Goal: Task Accomplishment & Management: Manage account settings

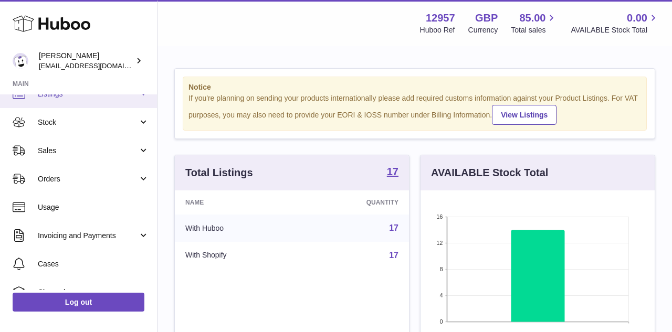
scroll to position [49, 0]
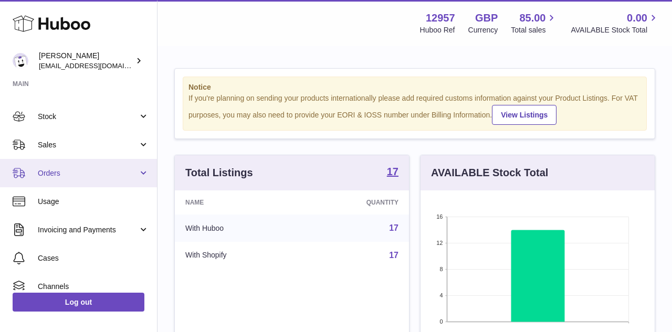
click at [69, 175] on span "Orders" at bounding box center [88, 173] width 100 height 10
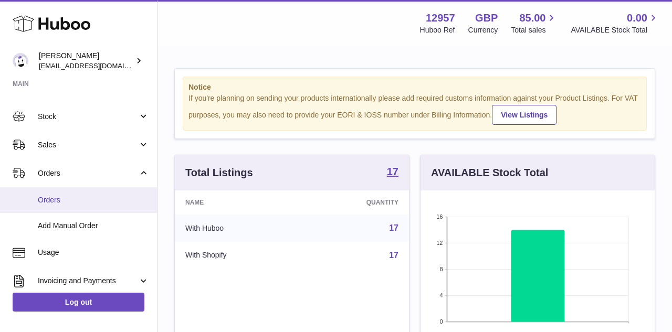
click at [68, 194] on link "Orders" at bounding box center [78, 200] width 157 height 26
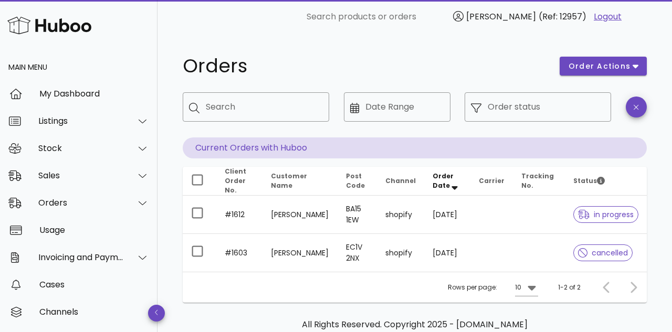
scroll to position [52, 0]
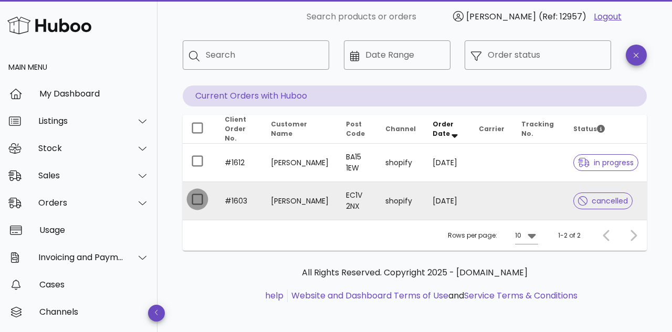
click at [201, 198] on div at bounding box center [197, 199] width 18 height 18
click at [400, 198] on td "shopify" at bounding box center [400, 201] width 47 height 38
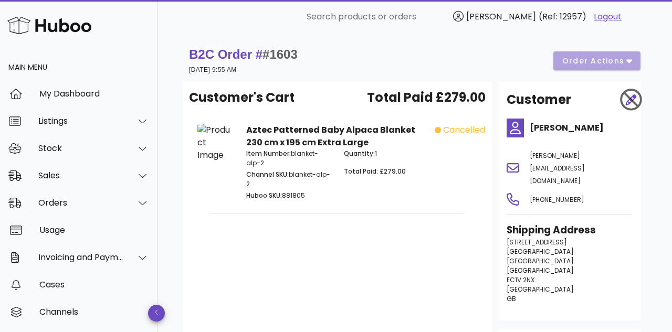
click at [631, 61] on div "B2C Order # #1603 09 October 2025 at 9:55 AM order actions" at bounding box center [414, 60] width 451 height 29
click at [626, 62] on div "B2C Order # #1603 09 October 2025 at 9:55 AM order actions" at bounding box center [414, 60] width 451 height 29
click at [630, 61] on div "B2C Order # #1603 09 October 2025 at 9:55 AM order actions" at bounding box center [414, 60] width 451 height 29
click at [612, 66] on div "B2C Order # #1603 09 October 2025 at 9:55 AM order actions" at bounding box center [414, 60] width 451 height 29
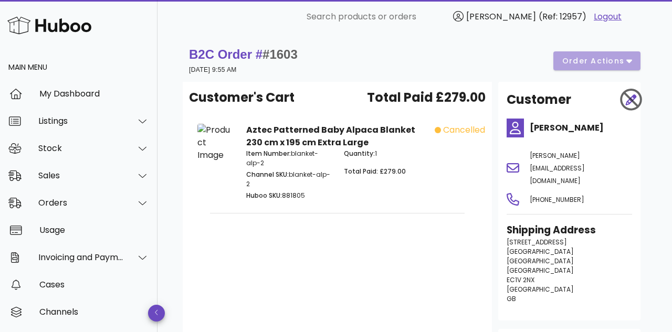
click at [591, 64] on div "B2C Order # #1603 09 October 2025 at 9:55 AM order actions" at bounding box center [414, 60] width 451 height 29
click at [278, 54] on span "#1603" at bounding box center [279, 54] width 35 height 14
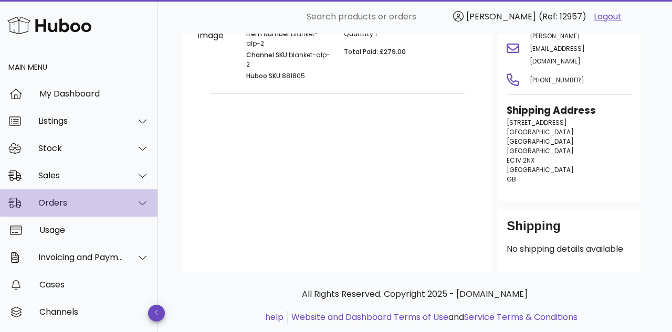
click at [65, 210] on div "Orders" at bounding box center [78, 202] width 157 height 27
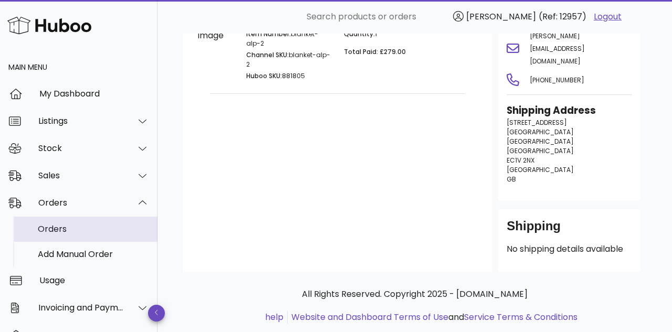
click at [62, 225] on div "Orders" at bounding box center [93, 229] width 111 height 10
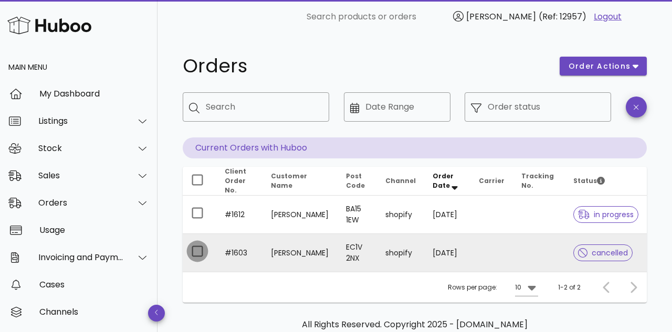
click at [189, 252] on div at bounding box center [197, 251] width 18 height 18
click at [192, 251] on div at bounding box center [197, 251] width 18 height 18
click at [628, 67] on span "order actions" at bounding box center [599, 66] width 63 height 11
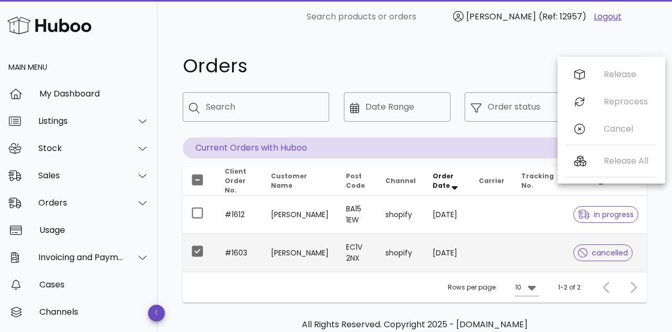
click at [378, 289] on div "Rows per page: 10 1-2 of 2" at bounding box center [415, 287] width 464 height 31
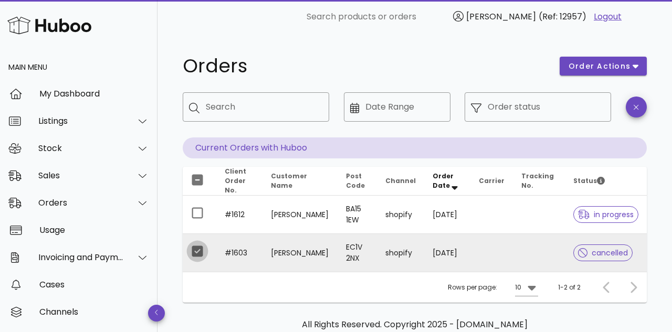
click at [205, 249] on div at bounding box center [197, 251] width 18 height 18
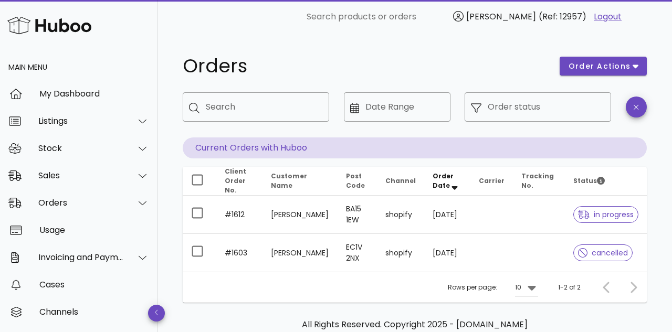
click at [274, 153] on p "Current Orders with Huboo" at bounding box center [415, 147] width 464 height 21
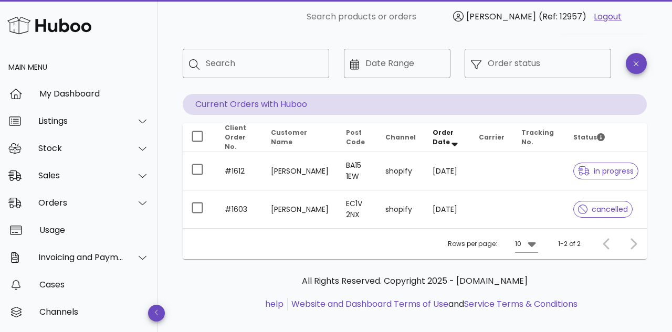
scroll to position [52, 0]
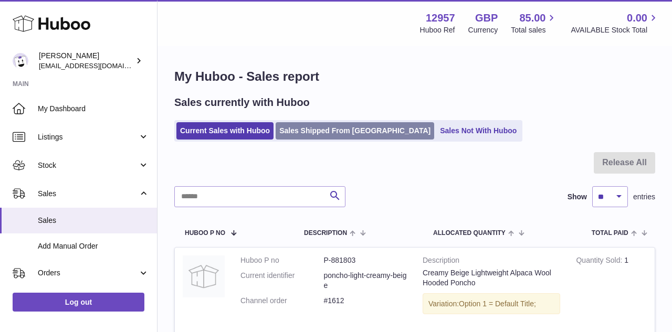
click at [309, 127] on link "Sales Shipped From [GEOGRAPHIC_DATA]" at bounding box center [354, 130] width 158 height 17
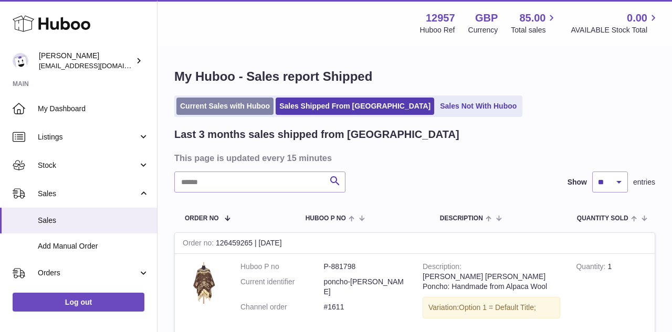
click at [238, 107] on link "Current Sales with Huboo" at bounding box center [224, 106] width 97 height 17
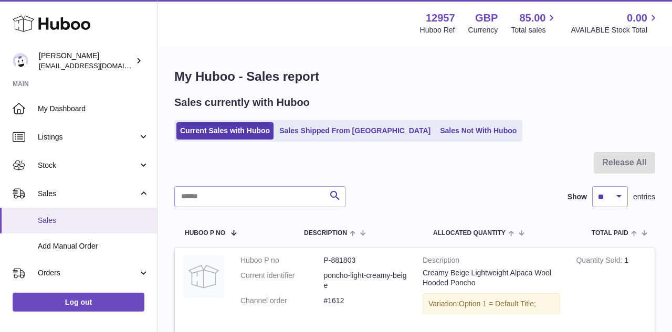
scroll to position [70, 0]
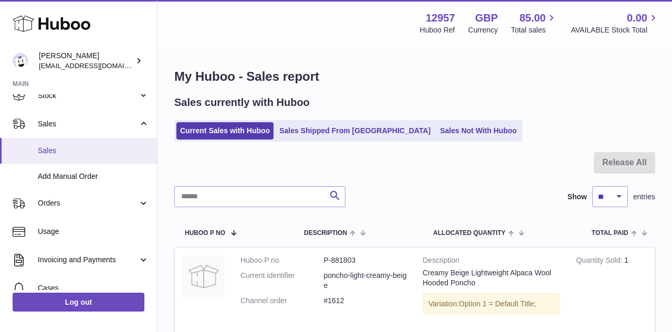
click at [67, 157] on link "Sales" at bounding box center [78, 151] width 157 height 26
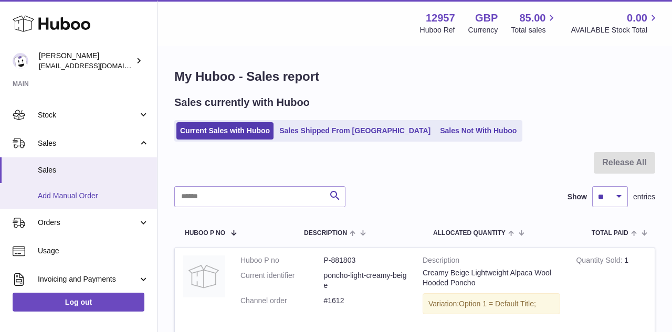
scroll to position [60, 0]
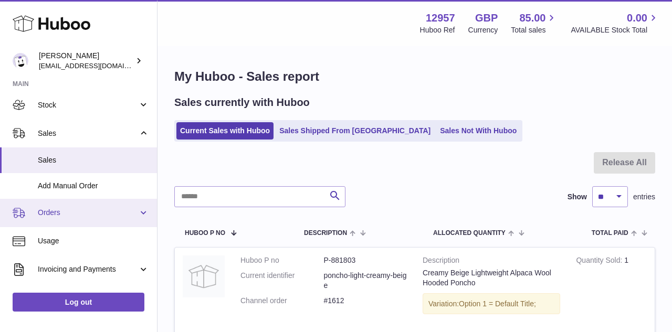
click at [72, 216] on span "Orders" at bounding box center [88, 213] width 100 height 10
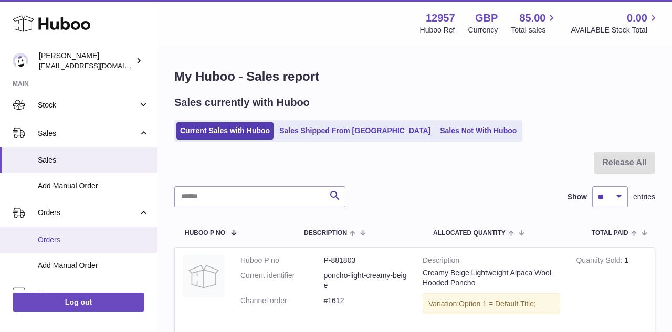
click at [68, 238] on span "Orders" at bounding box center [93, 240] width 111 height 10
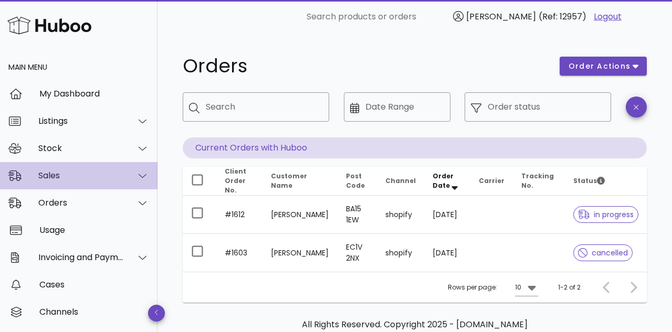
click at [80, 178] on div "Sales" at bounding box center [81, 176] width 86 height 10
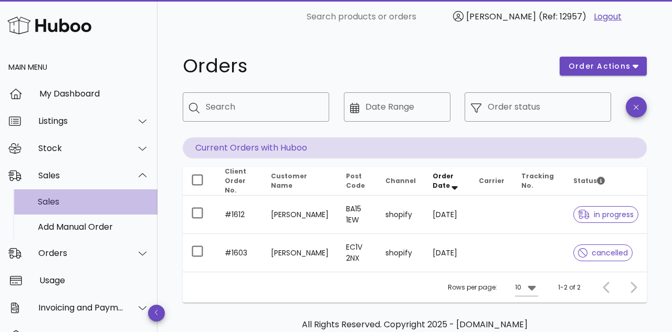
click at [75, 203] on div "Sales" at bounding box center [93, 202] width 111 height 10
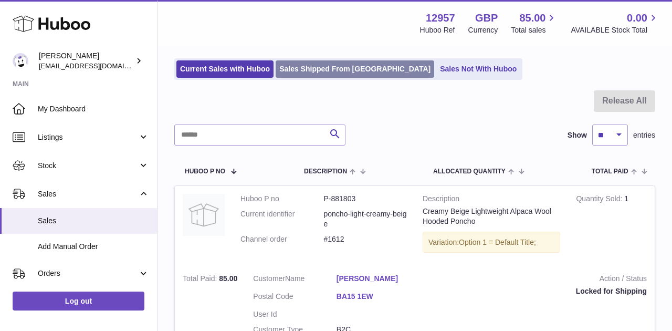
scroll to position [175, 0]
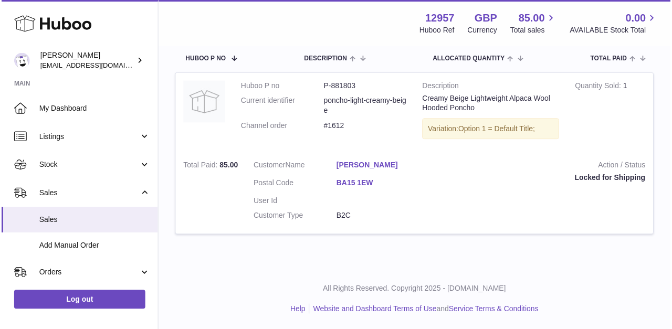
scroll to position [173, 0]
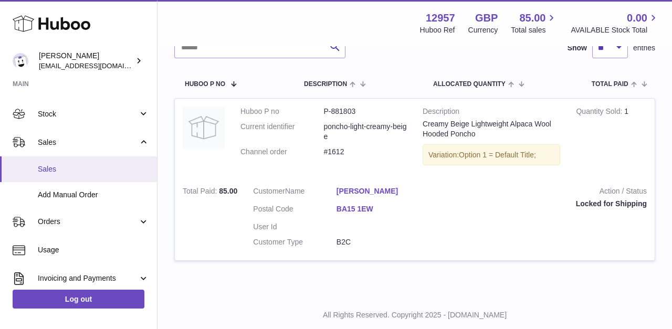
scroll to position [59, 0]
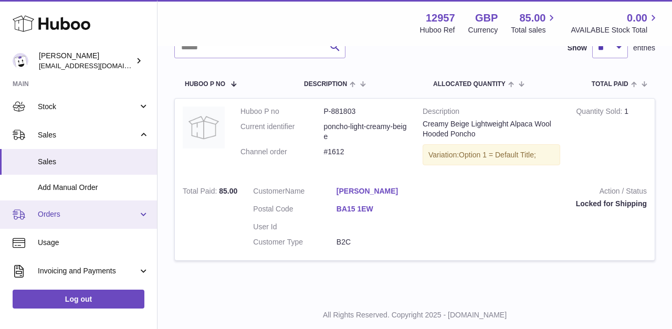
click at [92, 220] on link "Orders" at bounding box center [78, 214] width 157 height 28
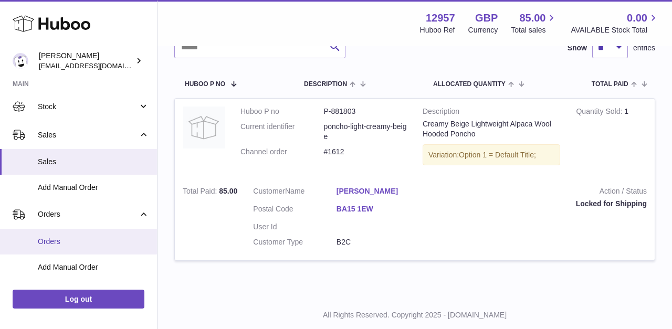
click at [85, 237] on span "Orders" at bounding box center [93, 242] width 111 height 10
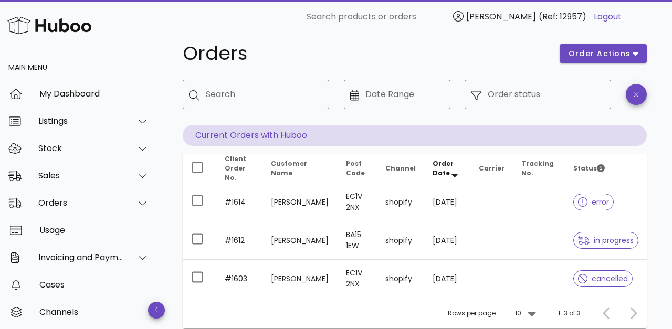
scroll to position [25, 0]
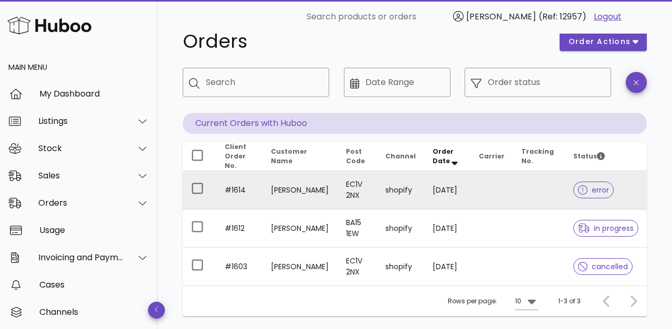
click at [579, 185] on icon at bounding box center [582, 189] width 9 height 9
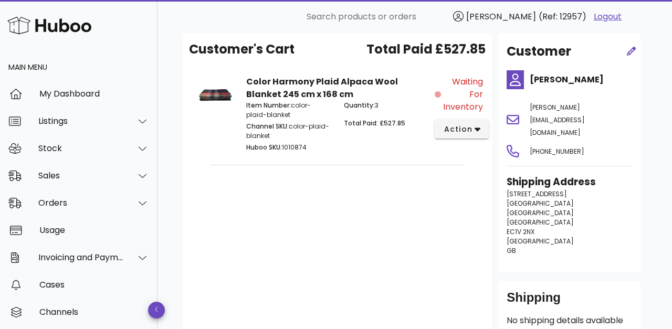
scroll to position [84, 0]
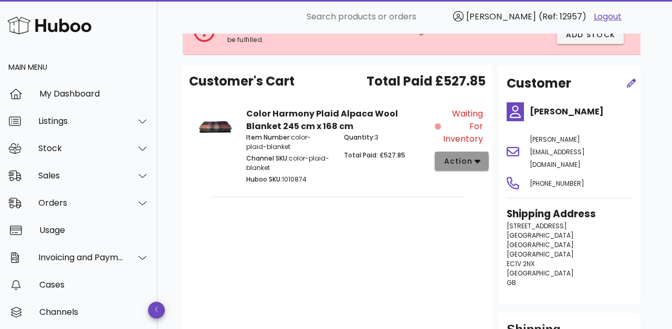
click at [470, 161] on span "action" at bounding box center [457, 161] width 29 height 11
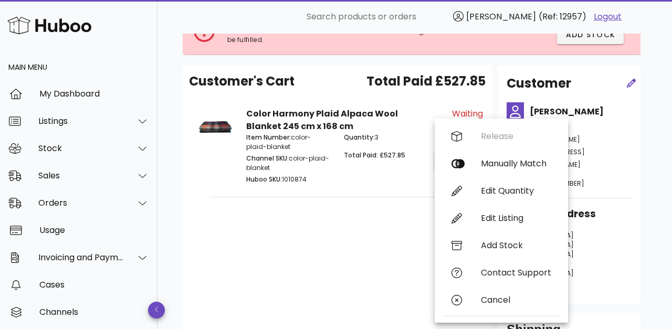
click at [418, 254] on div "Customer's Cart Total Paid £527.85 Color Harmony Plaid Alpaca Wool Blanket 245 …" at bounding box center [337, 221] width 309 height 310
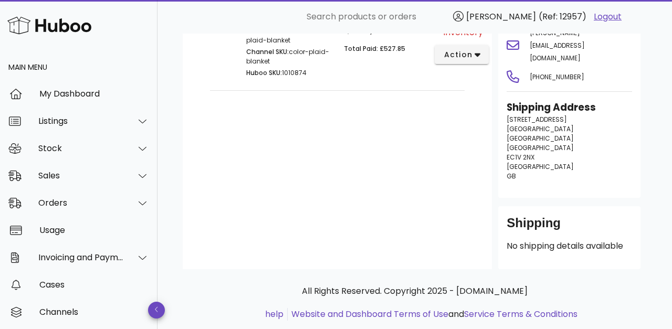
scroll to position [0, 0]
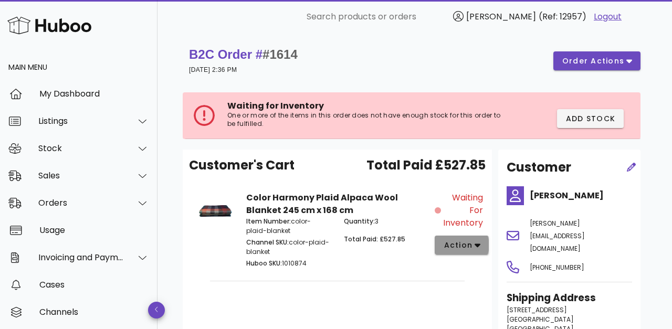
click at [475, 240] on icon "button" at bounding box center [477, 244] width 6 height 9
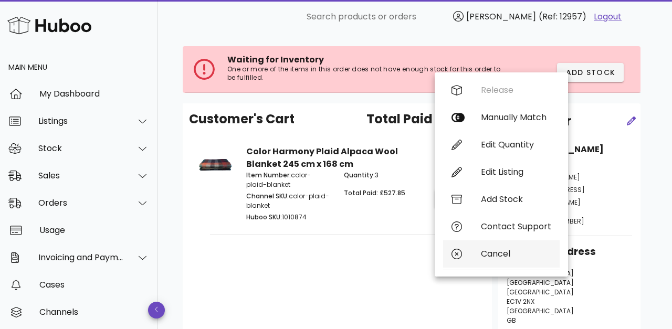
scroll to position [59, 0]
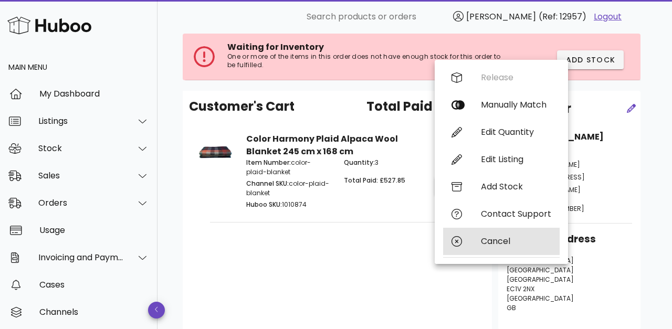
click at [497, 248] on div "Cancel" at bounding box center [501, 241] width 116 height 27
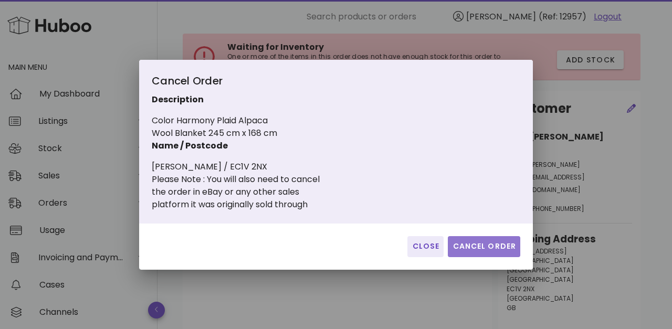
click at [490, 249] on span "Cancel Order" at bounding box center [484, 246] width 64 height 11
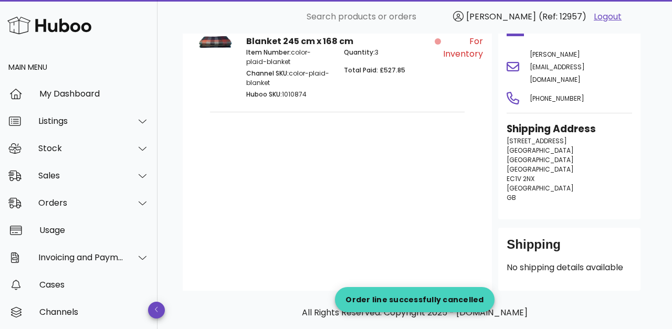
scroll to position [0, 0]
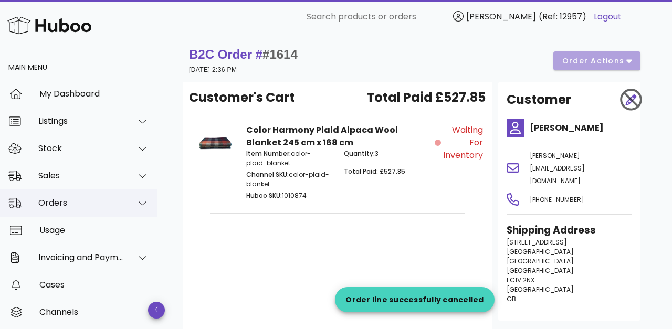
click at [75, 203] on div "Orders" at bounding box center [81, 203] width 86 height 10
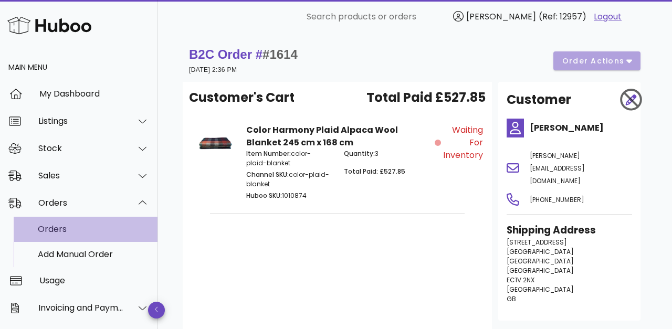
click at [76, 223] on div "Orders" at bounding box center [93, 229] width 111 height 23
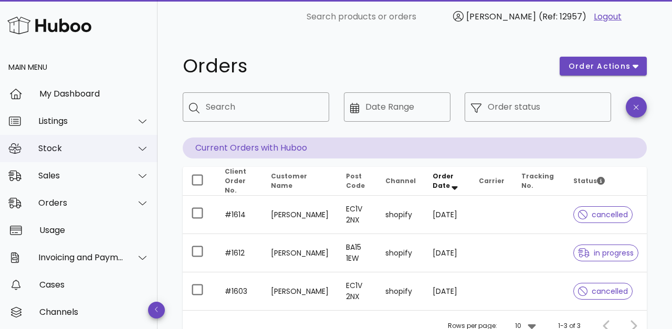
click at [68, 152] on div "Stock" at bounding box center [81, 148] width 86 height 10
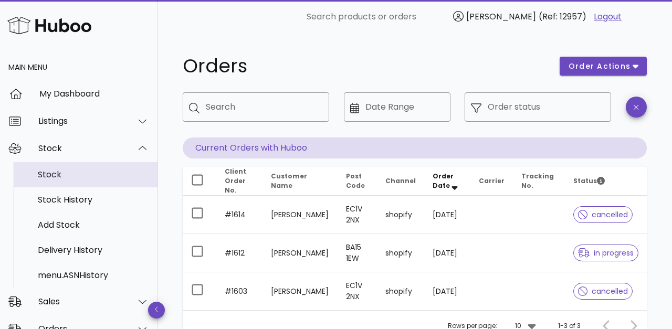
click at [72, 178] on div "Stock" at bounding box center [93, 174] width 111 height 10
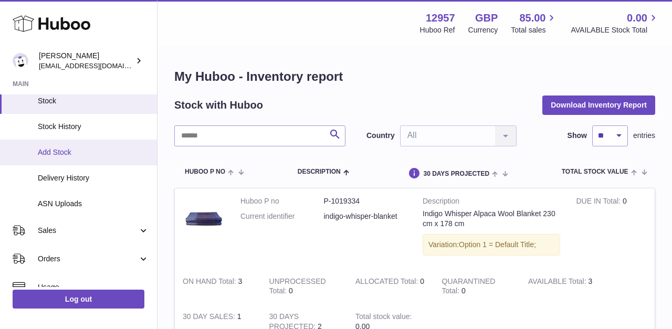
scroll to position [109, 0]
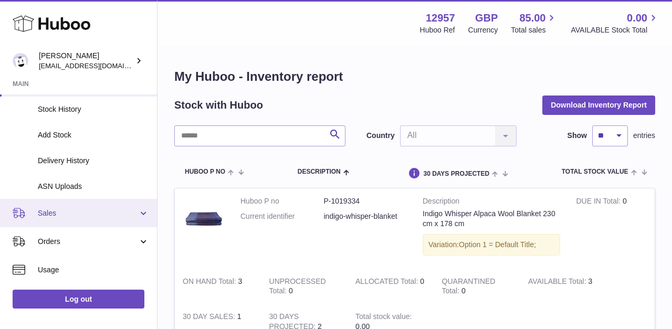
click at [72, 222] on link "Sales" at bounding box center [78, 213] width 157 height 28
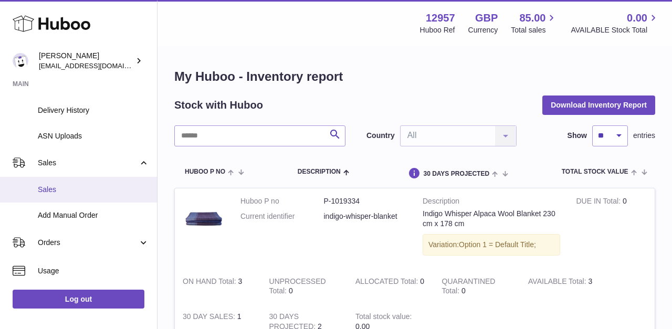
scroll to position [167, 0]
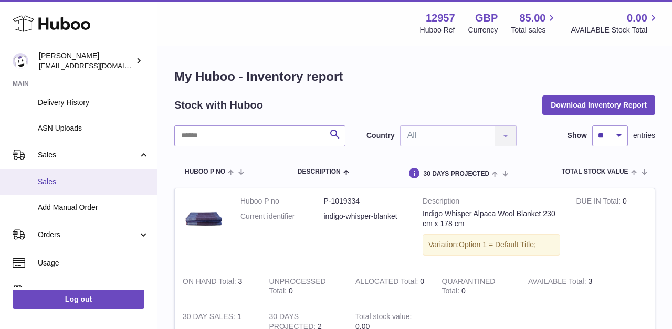
click at [69, 245] on link "Orders" at bounding box center [78, 234] width 157 height 28
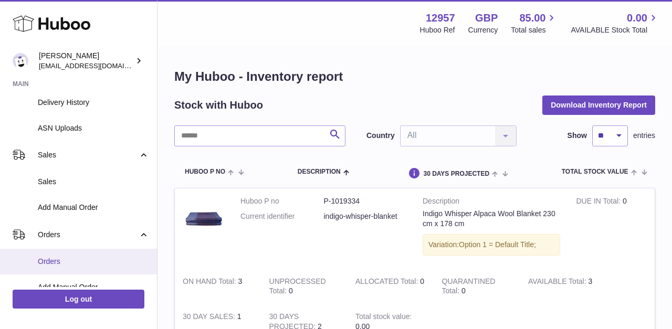
click at [72, 266] on span "Orders" at bounding box center [93, 262] width 111 height 10
